Goal: Use online tool/utility: Utilize a website feature to perform a specific function

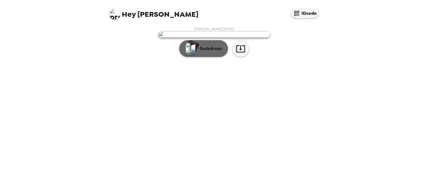
click at [203, 57] on button "Backdrops" at bounding box center [203, 48] width 49 height 17
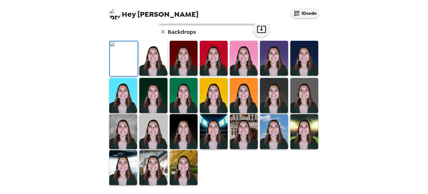
scroll to position [143, 0]
click at [185, 164] on img at bounding box center [184, 167] width 28 height 35
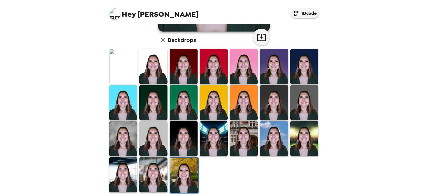
scroll to position [0, 0]
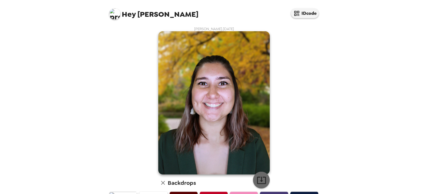
click at [258, 177] on icon "button" at bounding box center [261, 180] width 10 height 10
